Goal: Information Seeking & Learning: Learn about a topic

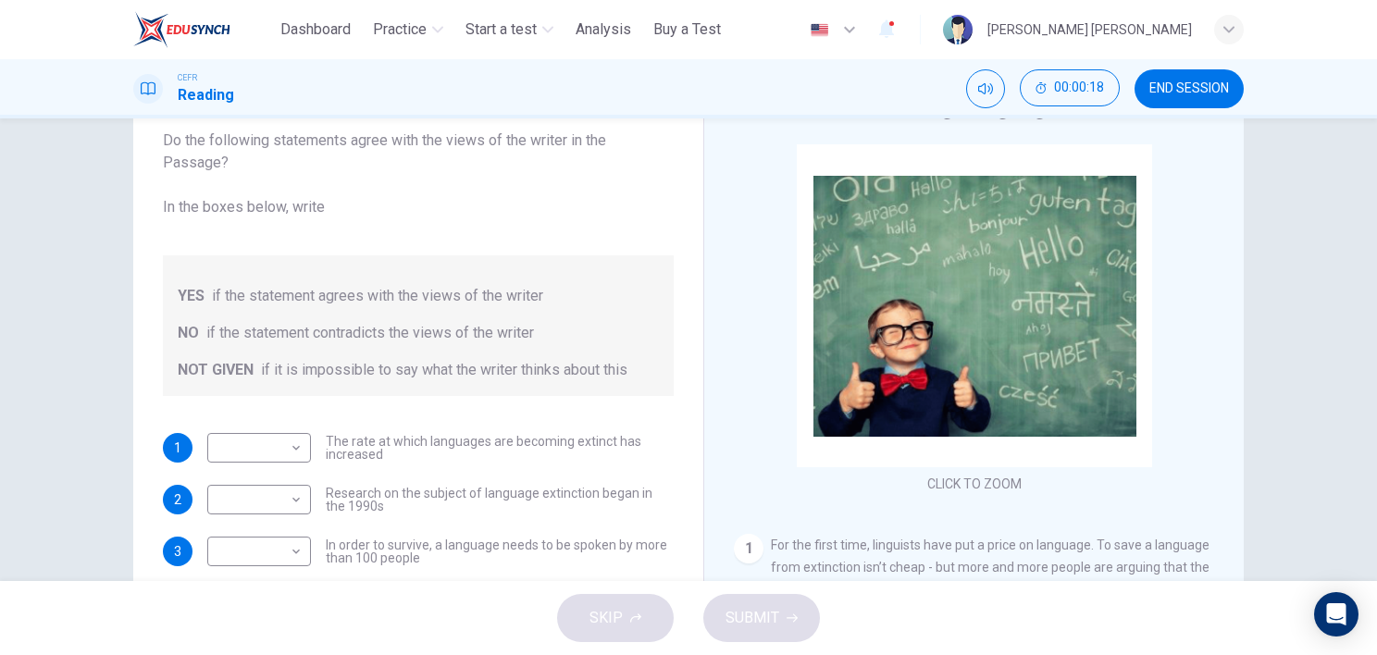
scroll to position [185, 0]
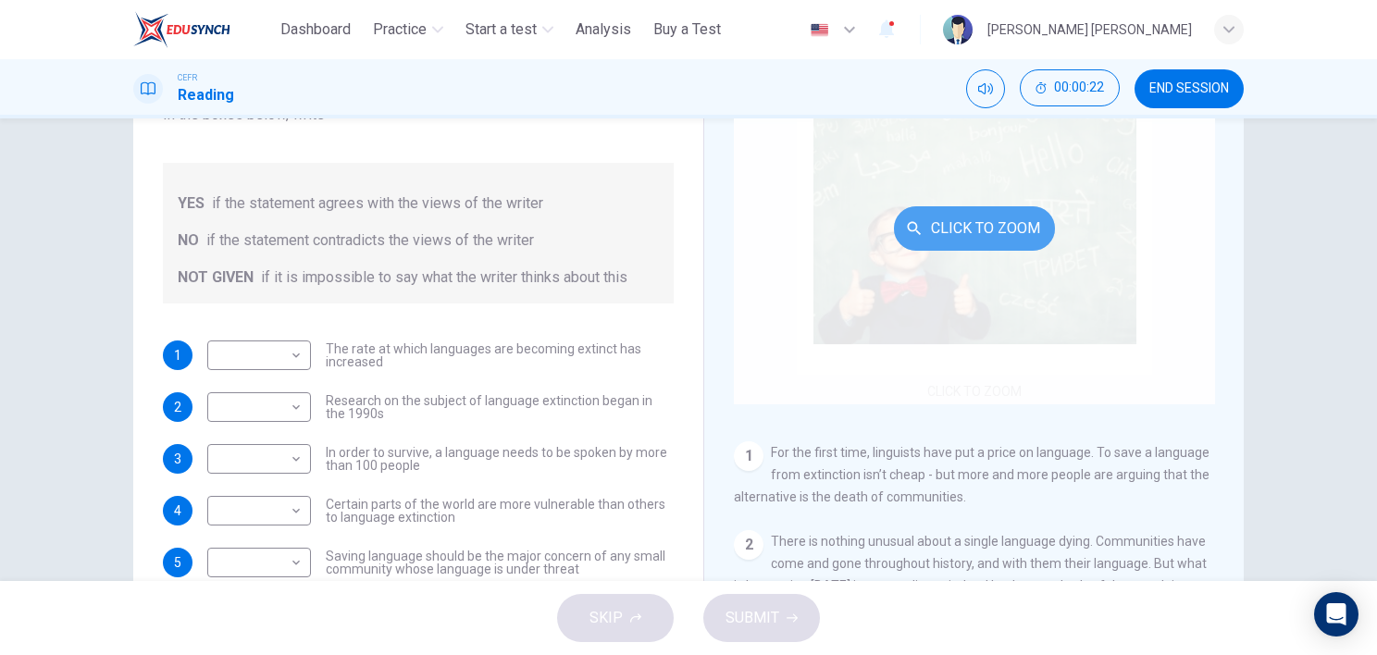
click at [917, 229] on button "Click to Zoom" at bounding box center [974, 228] width 161 height 44
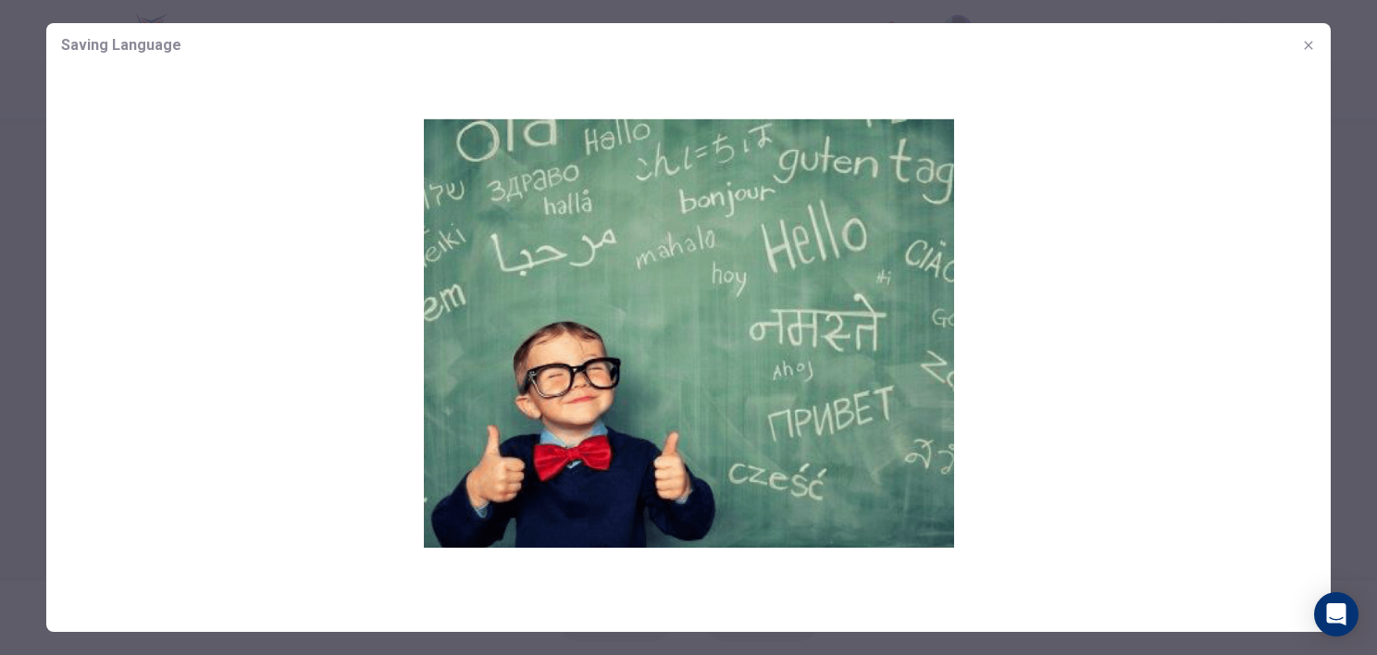
click at [9, 362] on div at bounding box center [688, 327] width 1377 height 655
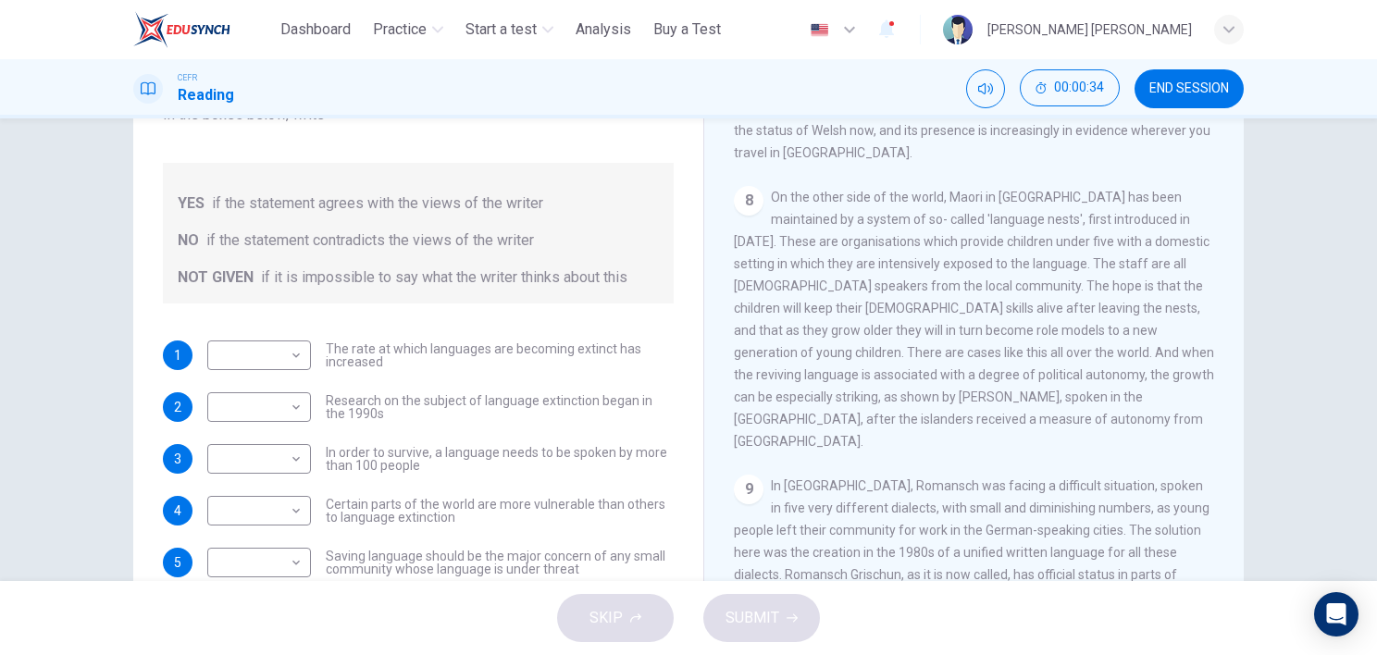
scroll to position [1666, 0]
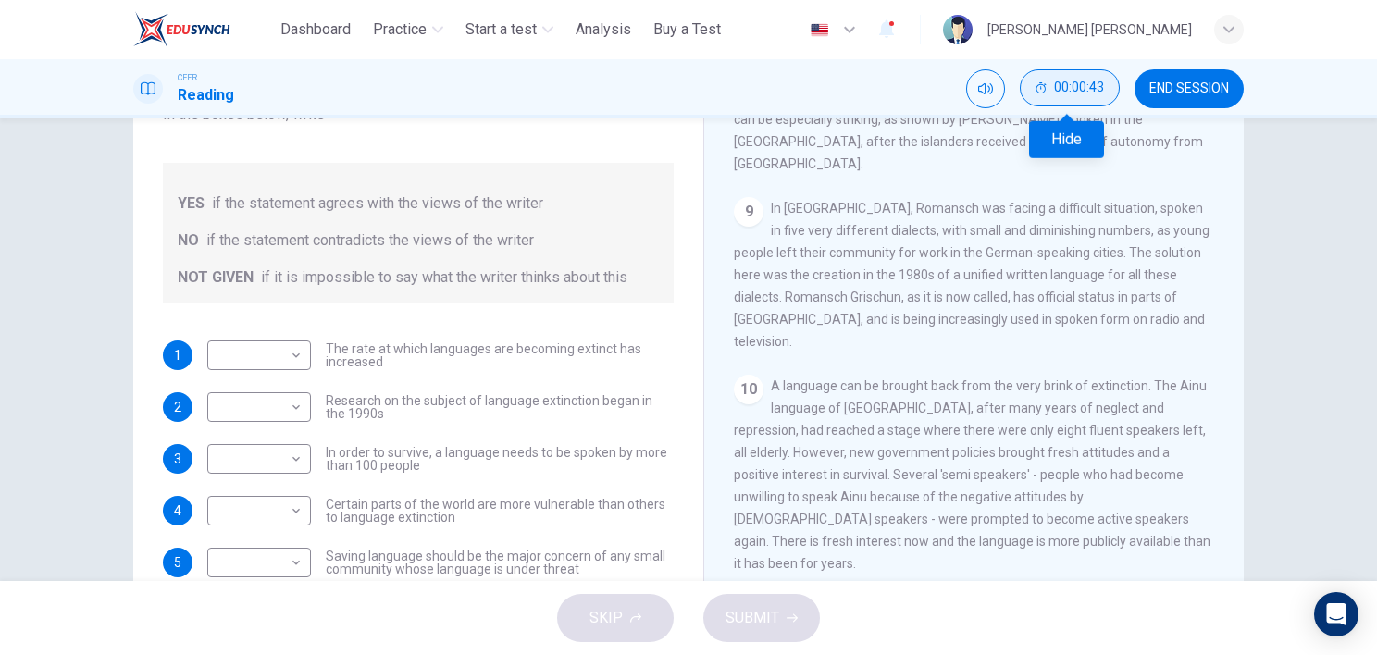
click at [1057, 89] on span "00:00:43" at bounding box center [1079, 88] width 50 height 15
click at [1090, 87] on button "Show" at bounding box center [1101, 87] width 37 height 37
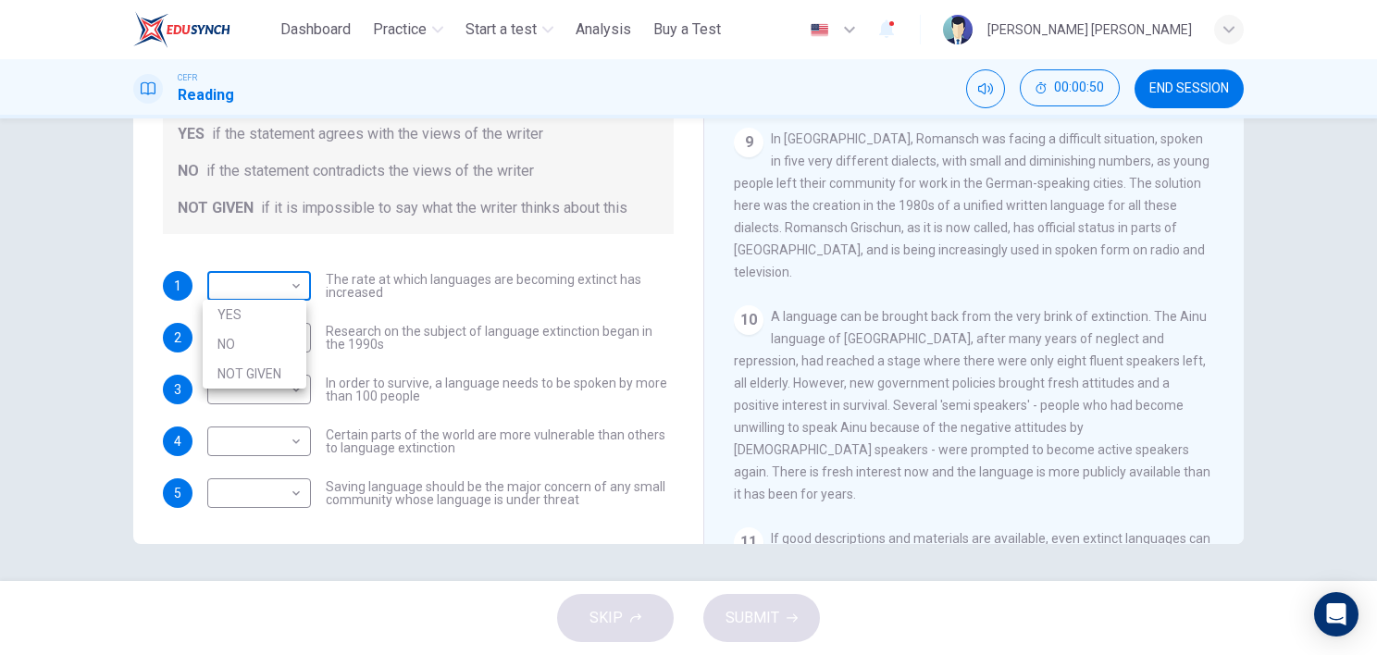
click at [246, 278] on body "This site uses cookies, as explained in our Privacy Policy . If you agree to th…" at bounding box center [688, 327] width 1377 height 655
click at [267, 318] on li "YES" at bounding box center [255, 315] width 104 height 30
type input "***"
click at [263, 352] on body "This site uses cookies, as explained in our Privacy Policy . If you agree to th…" at bounding box center [688, 327] width 1377 height 655
click at [1188, 92] on div at bounding box center [688, 327] width 1377 height 655
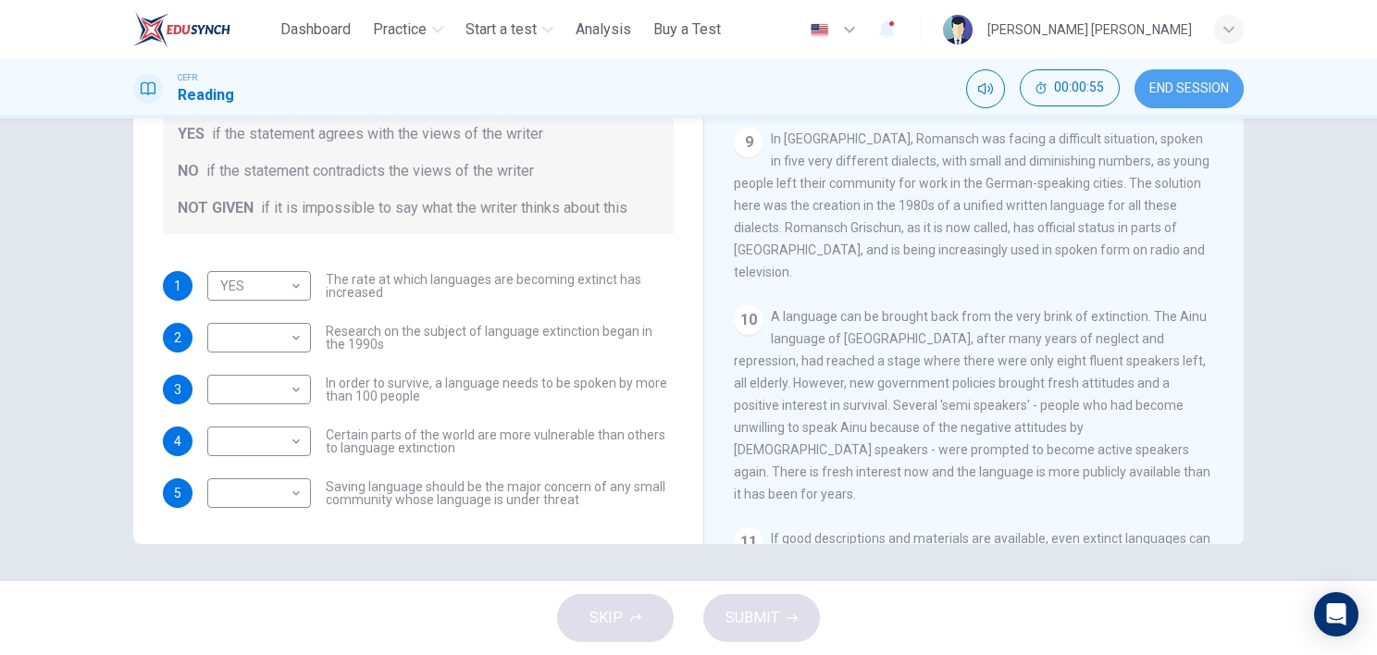
click at [1188, 80] on button "END SESSION" at bounding box center [1189, 88] width 109 height 39
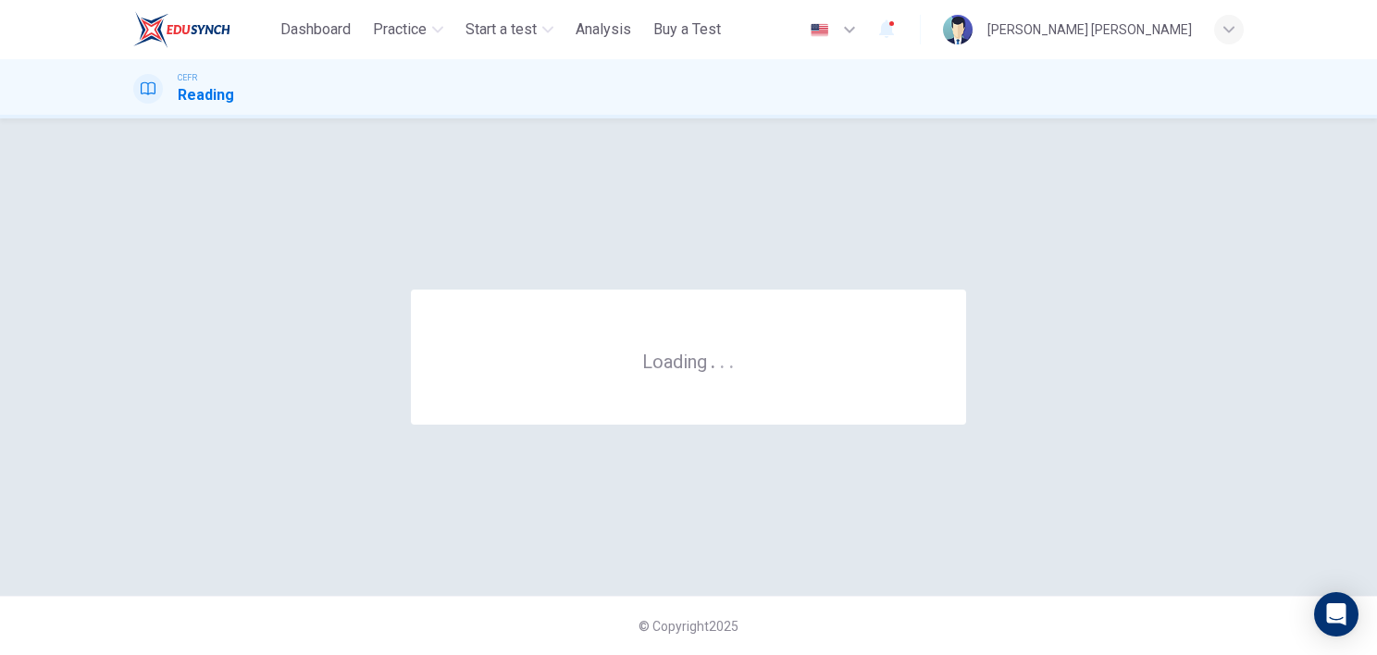
scroll to position [0, 0]
